Goal: Find specific page/section: Find specific page/section

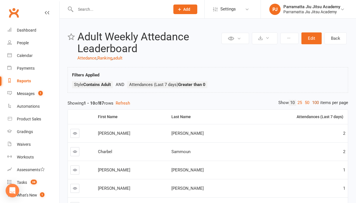
click at [314, 102] on link "100" at bounding box center [316, 103] width 10 height 6
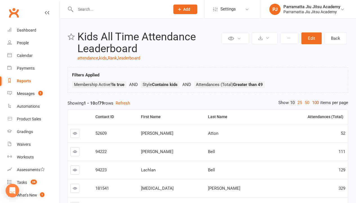
click at [314, 102] on link "100" at bounding box center [316, 103] width 10 height 6
